Goal: Task Accomplishment & Management: Manage account settings

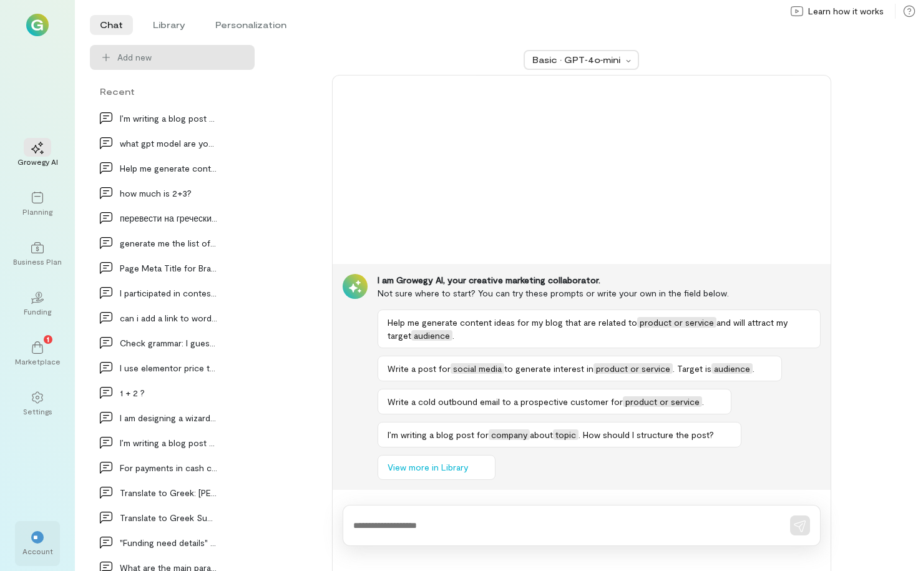
click at [39, 547] on div "Account" at bounding box center [37, 551] width 31 height 10
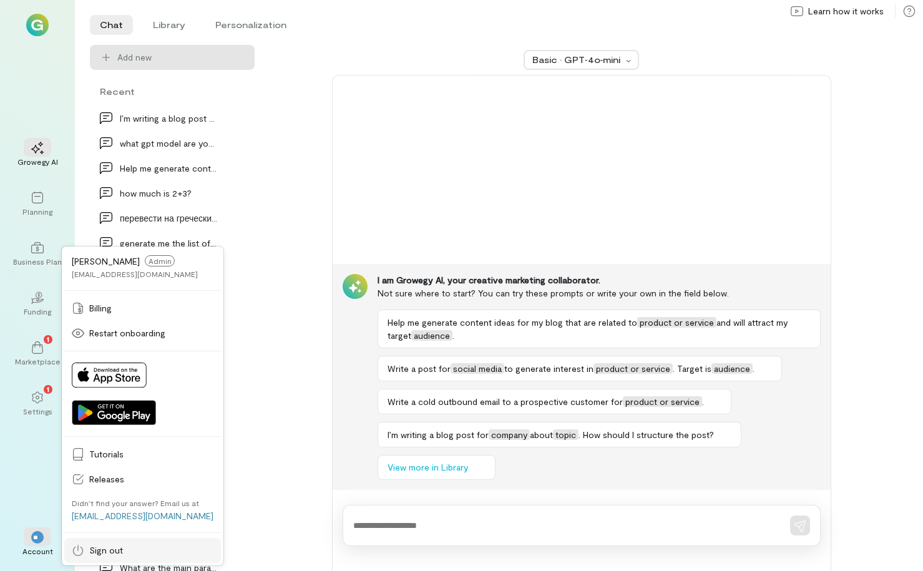
click at [112, 547] on span "Sign out" at bounding box center [151, 550] width 124 height 12
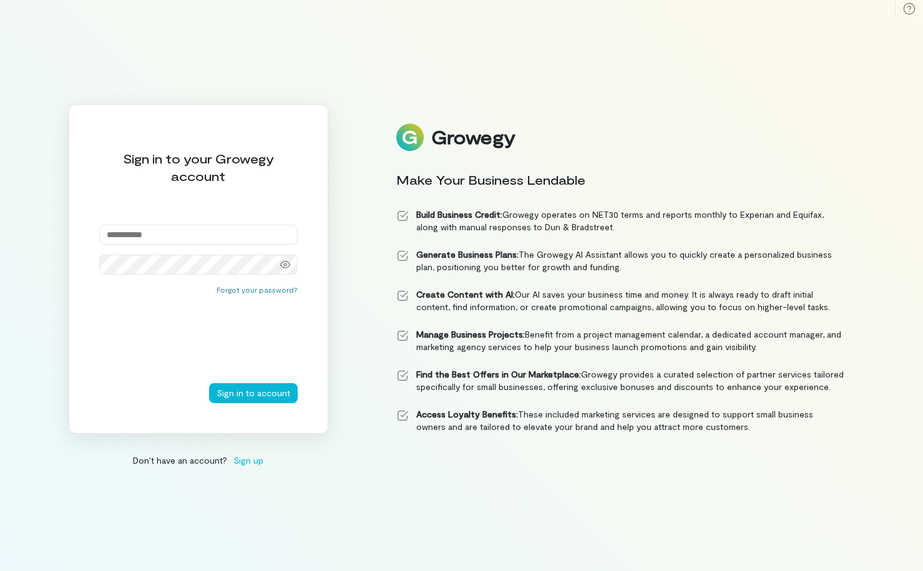
click at [145, 231] on input "email" at bounding box center [198, 235] width 198 height 20
type input "**********"
